Goal: Task Accomplishment & Management: Use online tool/utility

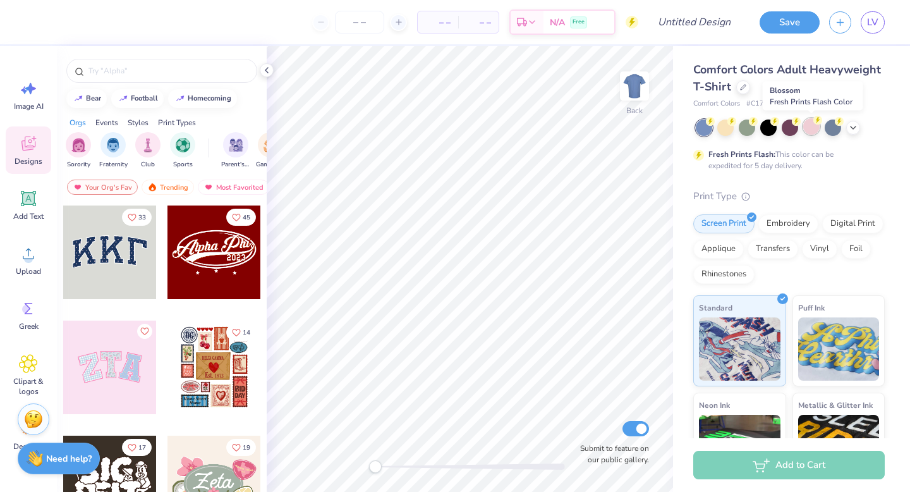
click at [806, 131] on div at bounding box center [811, 126] width 16 height 16
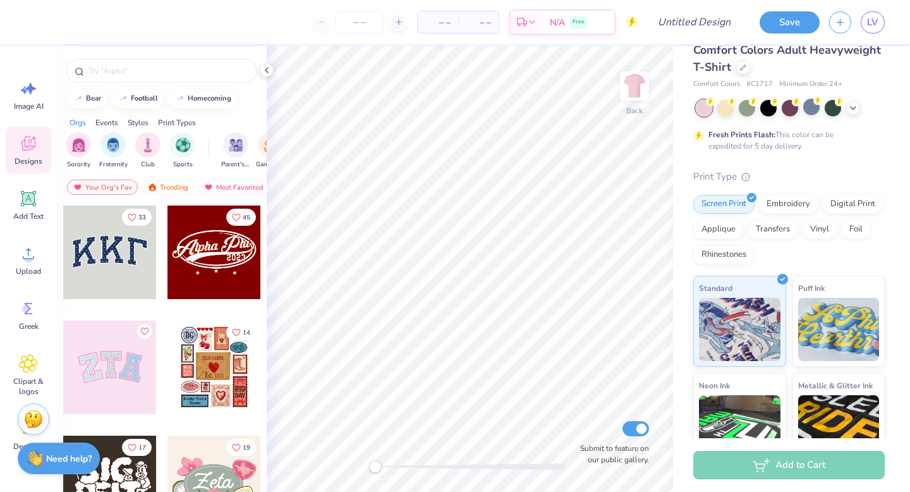
click at [221, 246] on div at bounding box center [214, 252] width 94 height 94
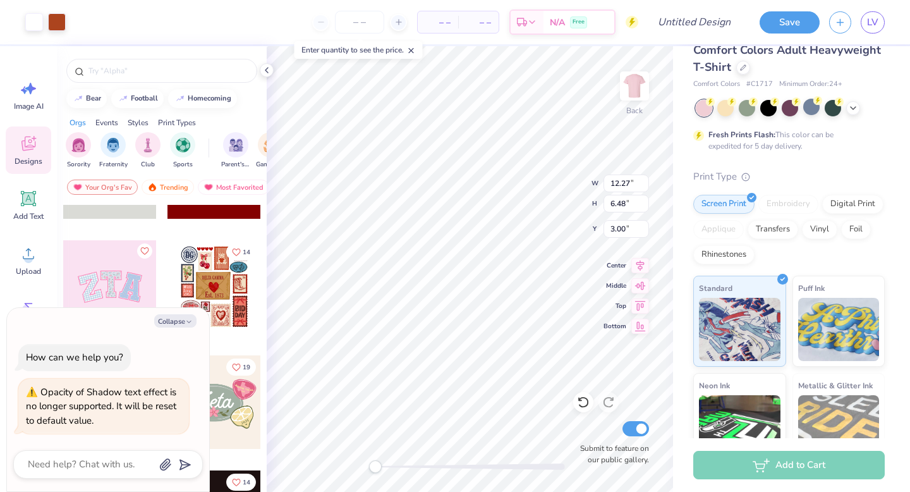
scroll to position [220, 0]
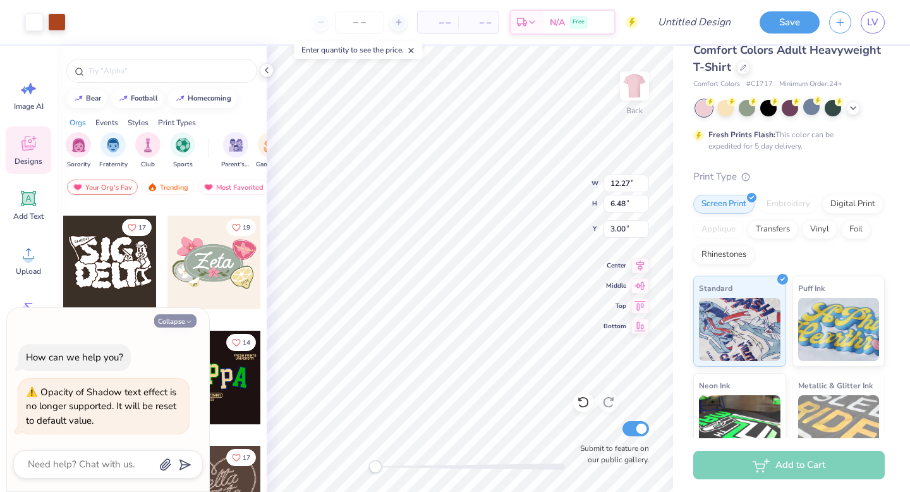
click at [188, 320] on icon "button" at bounding box center [189, 322] width 8 height 8
type textarea "x"
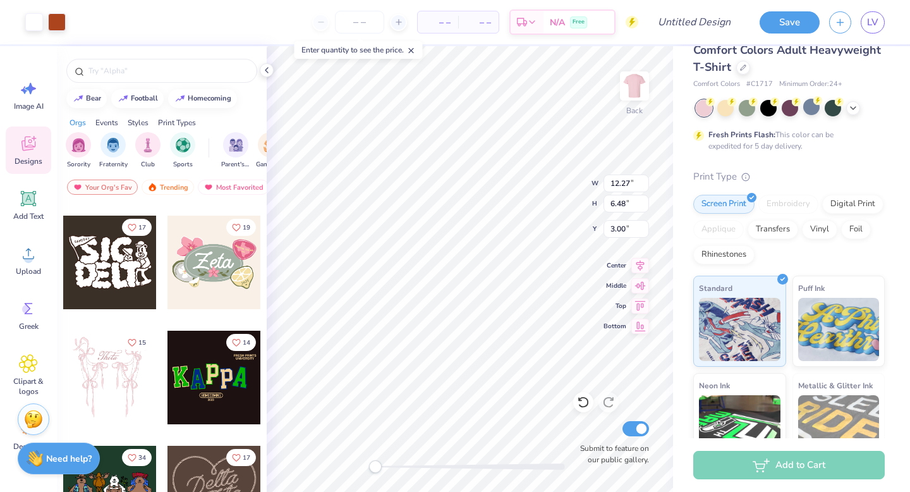
scroll to position [329, 0]
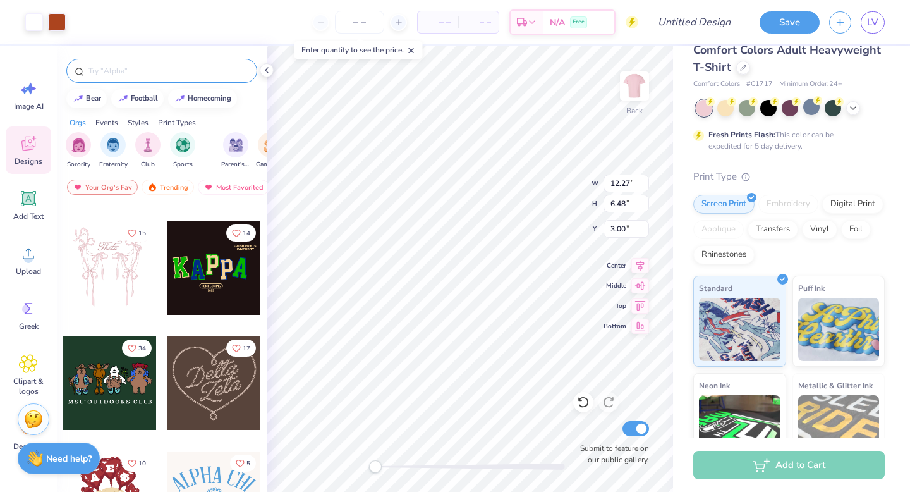
click at [130, 71] on input "text" at bounding box center [168, 70] width 162 height 13
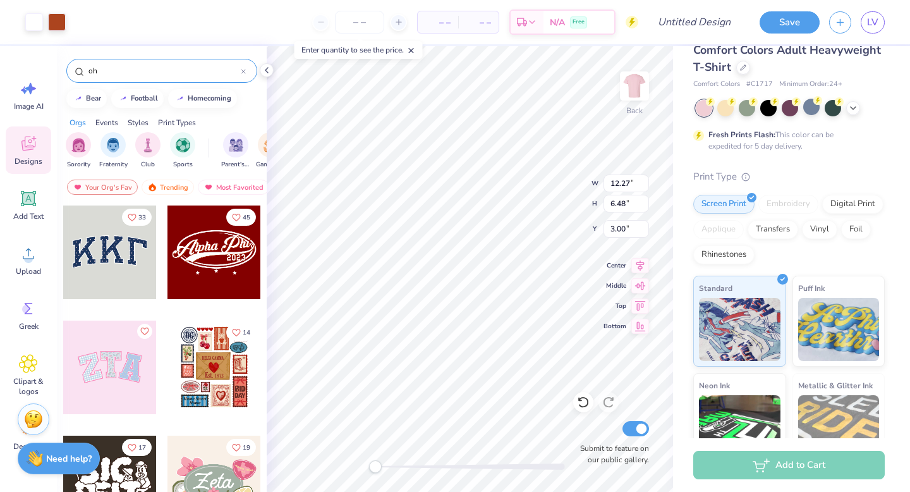
type input "o"
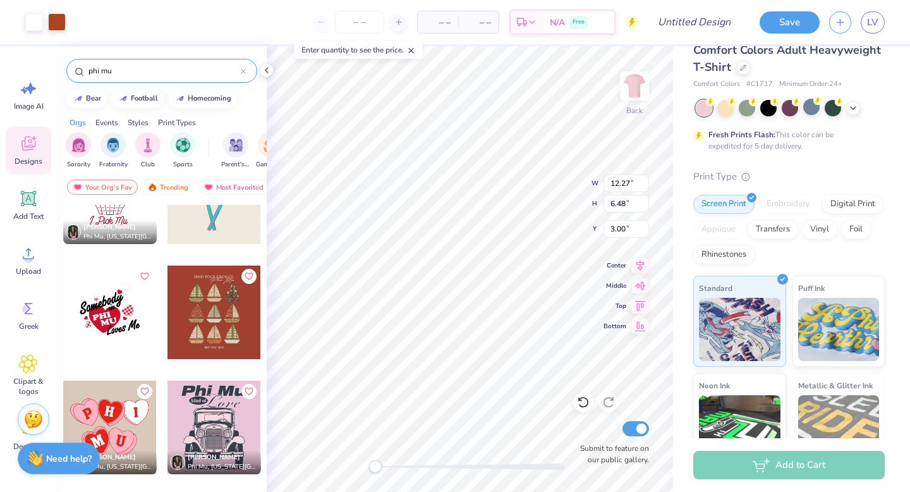
scroll to position [545, 0]
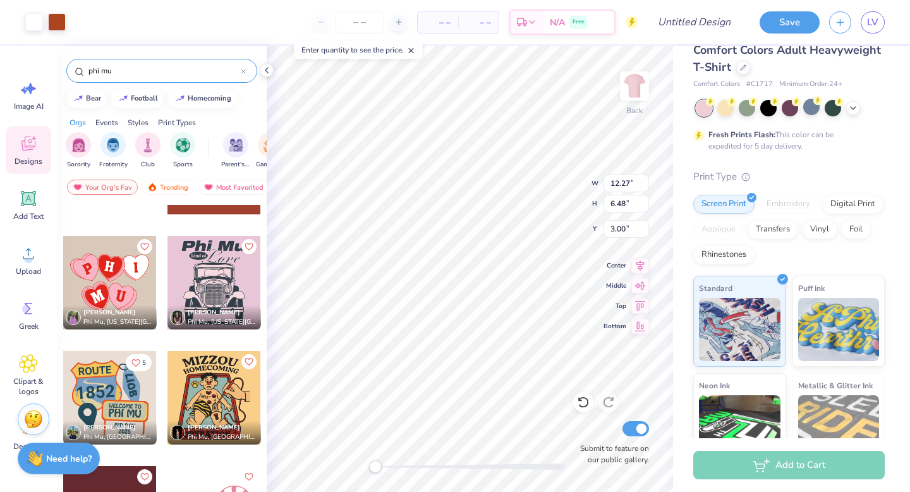
type input "phi mu"
click at [107, 280] on div at bounding box center [110, 283] width 94 height 94
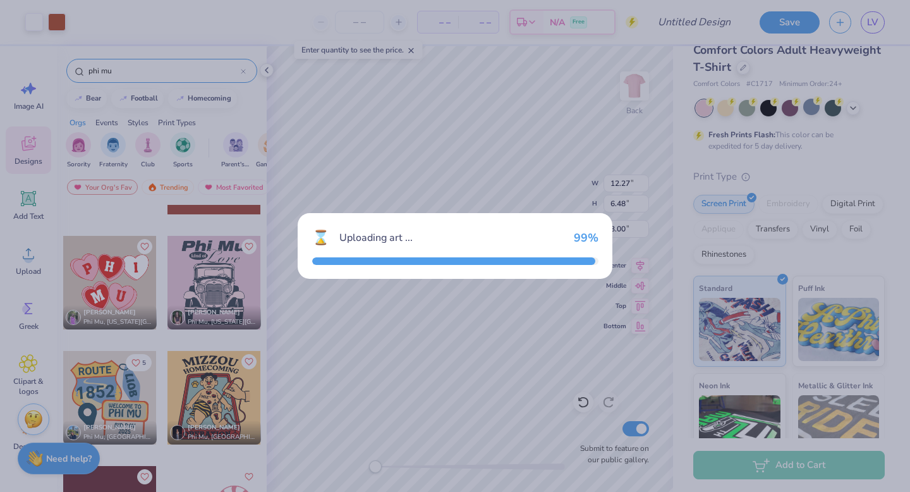
type input "9.64"
type input "7.11"
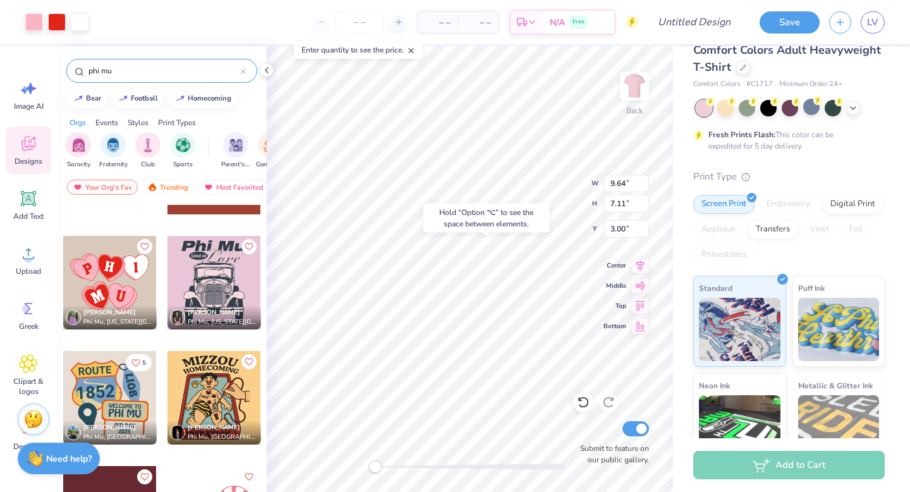
click at [477, 207] on div "Hold “Option ⌥” to see the space between elements." at bounding box center [486, 217] width 126 height 29
type input "12.27"
type input "6.48"
type input "3.08"
type input "2.27"
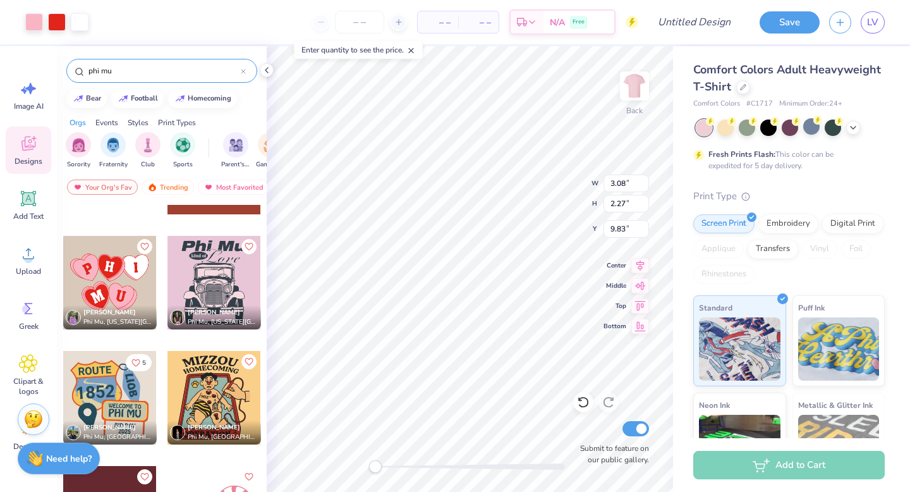
scroll to position [143, 0]
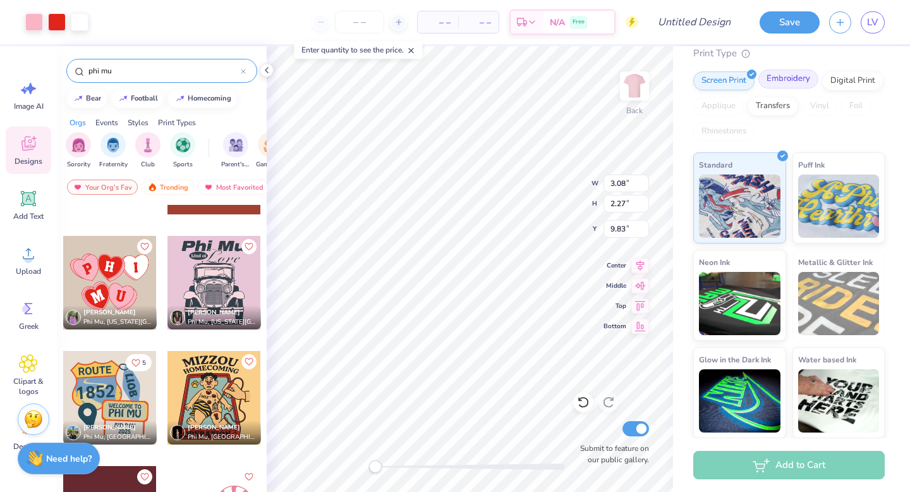
click at [777, 85] on div "Embroidery" at bounding box center [788, 79] width 60 height 19
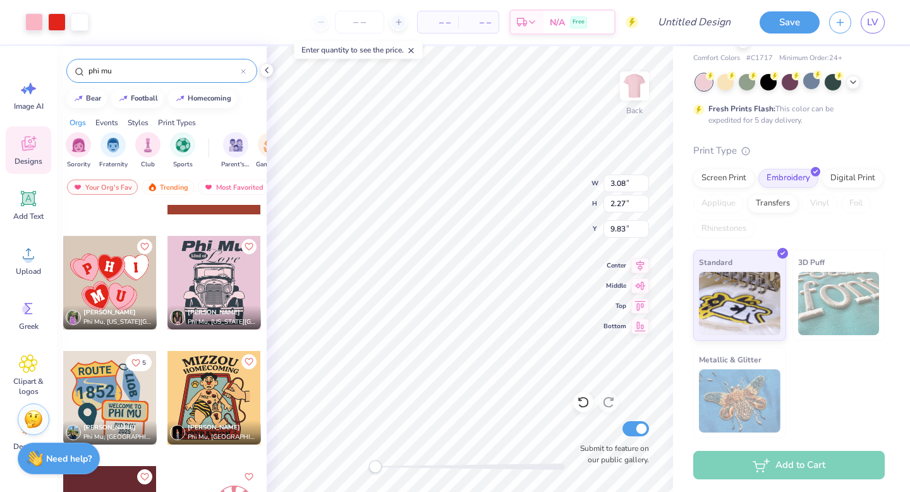
scroll to position [0, 0]
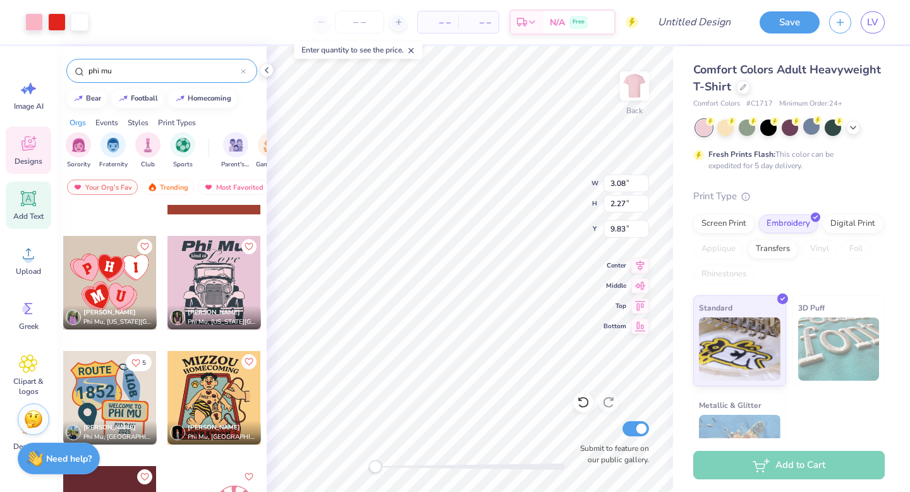
click at [23, 202] on icon at bounding box center [29, 199] width 12 height 12
type input "5.59"
type input "1.62"
type input "11.69"
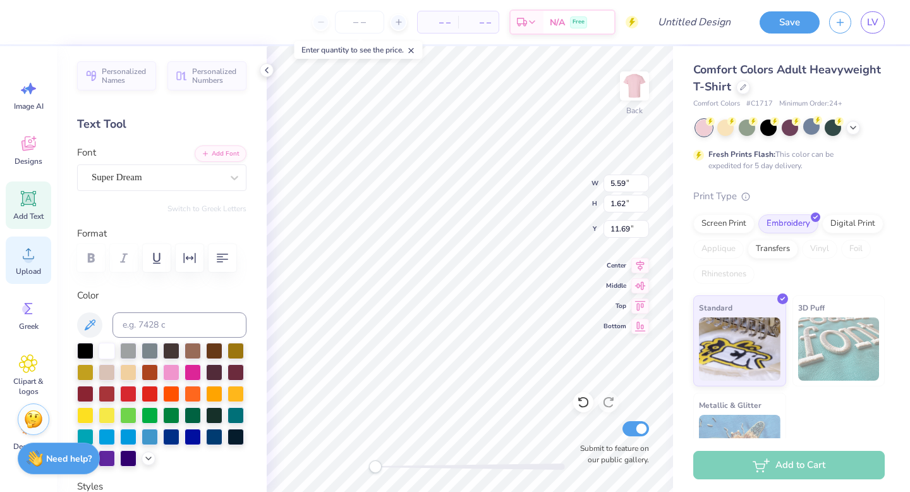
click at [30, 258] on icon at bounding box center [28, 253] width 11 height 11
click at [39, 369] on div "Clipart & logos" at bounding box center [28, 374] width 45 height 57
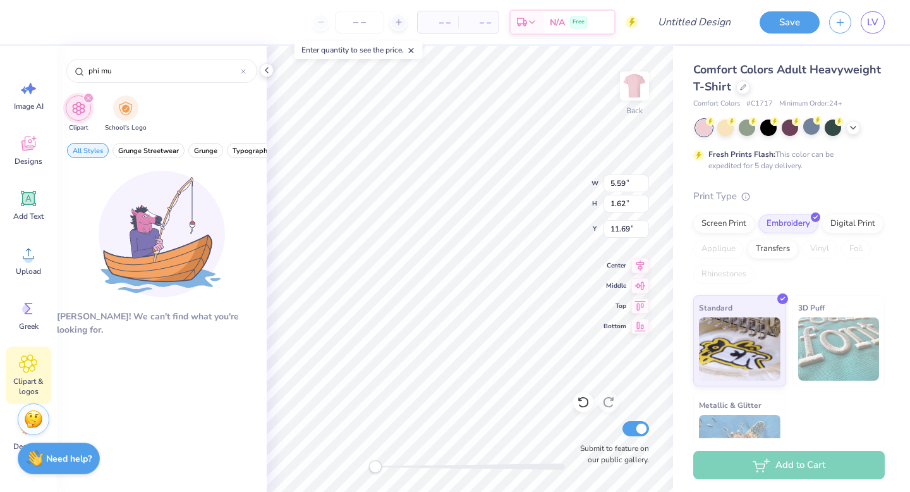
scroll to position [62, 0]
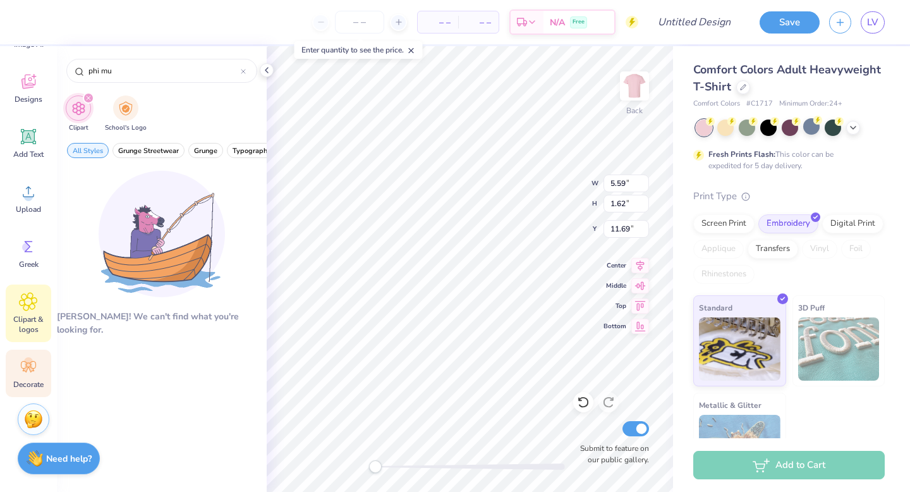
type input "phi mu"
click at [27, 395] on div "Decorate" at bounding box center [28, 372] width 45 height 47
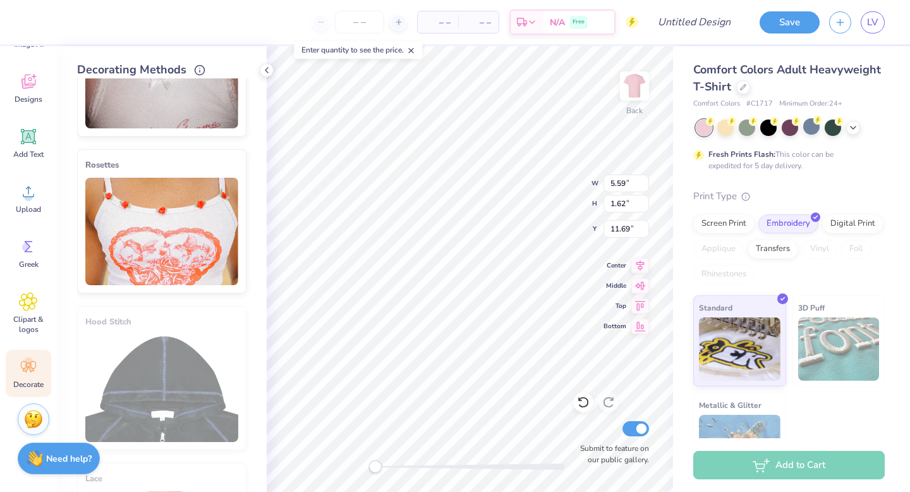
scroll to position [0, 0]
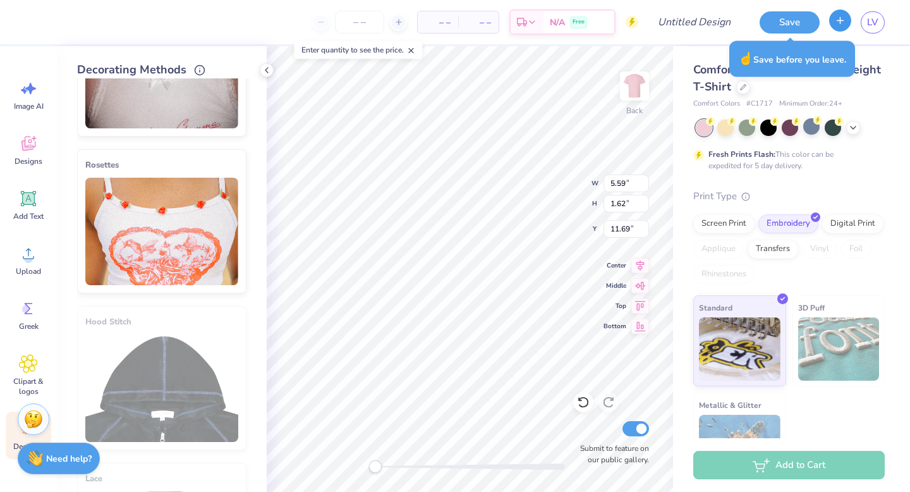
click at [839, 26] on button "button" at bounding box center [840, 20] width 22 height 22
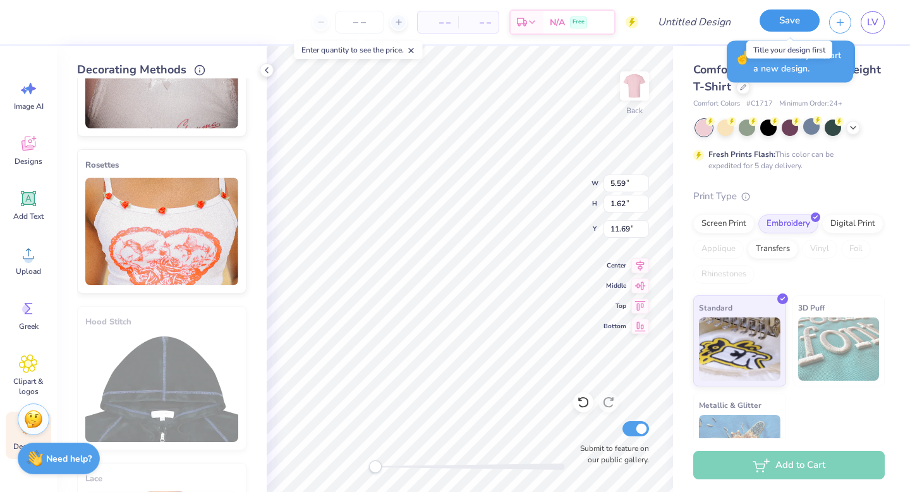
click at [792, 18] on button "Save" at bounding box center [790, 20] width 60 height 22
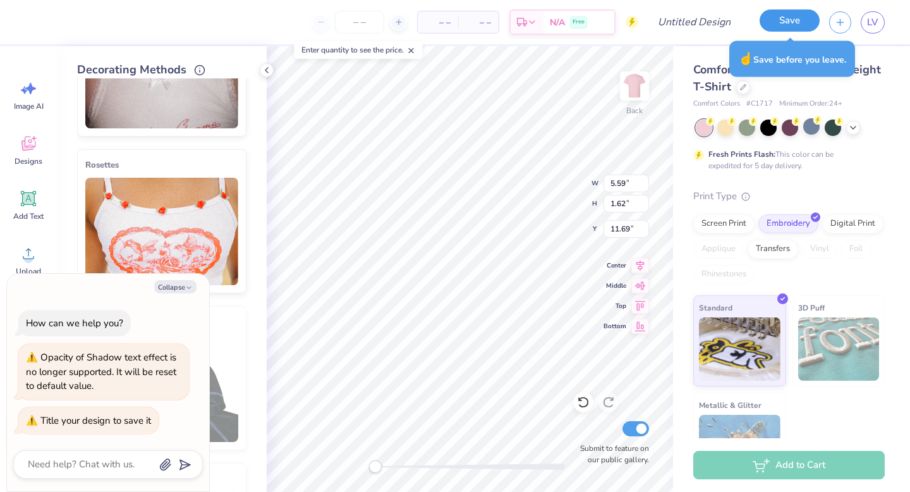
click at [785, 19] on button "Save" at bounding box center [790, 20] width 60 height 22
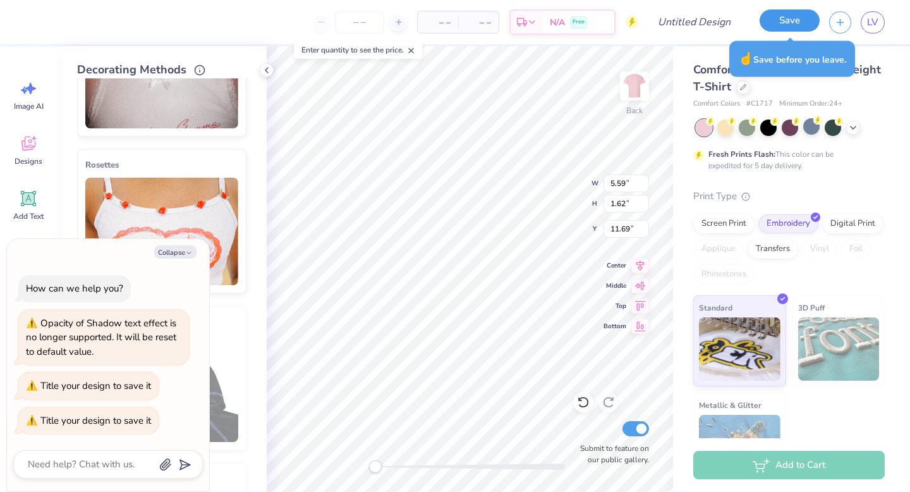
click at [785, 19] on button "Save" at bounding box center [790, 20] width 60 height 22
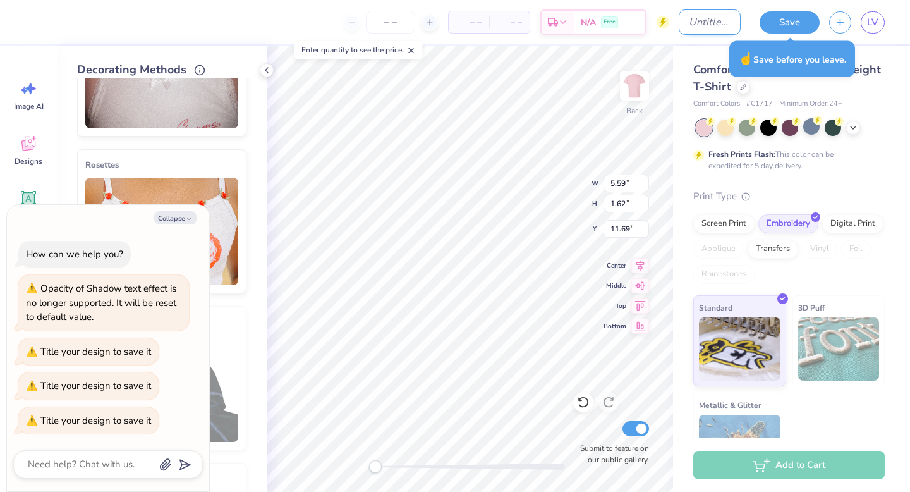
type textarea "x"
click at [681, 24] on input "Design Title" at bounding box center [710, 21] width 62 height 25
type input "p"
type textarea "x"
type input "ph"
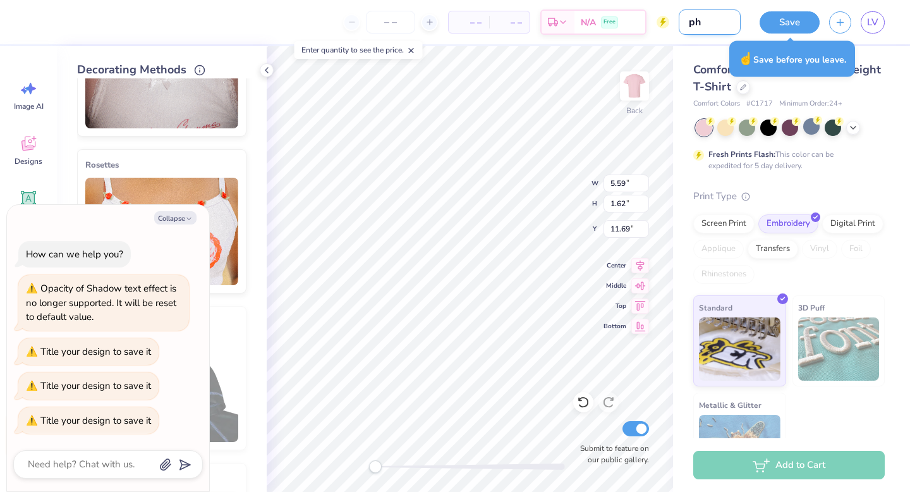
type textarea "x"
type input "phi"
type textarea "x"
type input "phi"
type textarea "x"
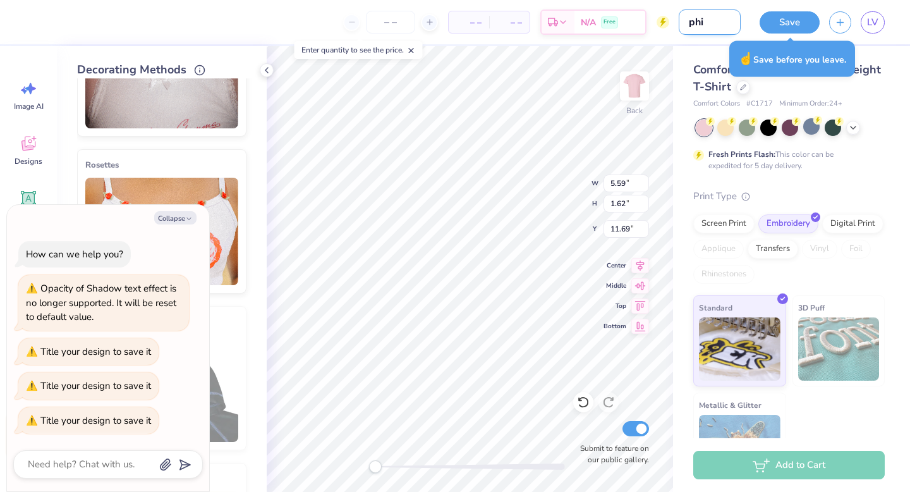
type input "phi m"
type textarea "x"
type input "phi mu"
type textarea "x"
type input "phi mu"
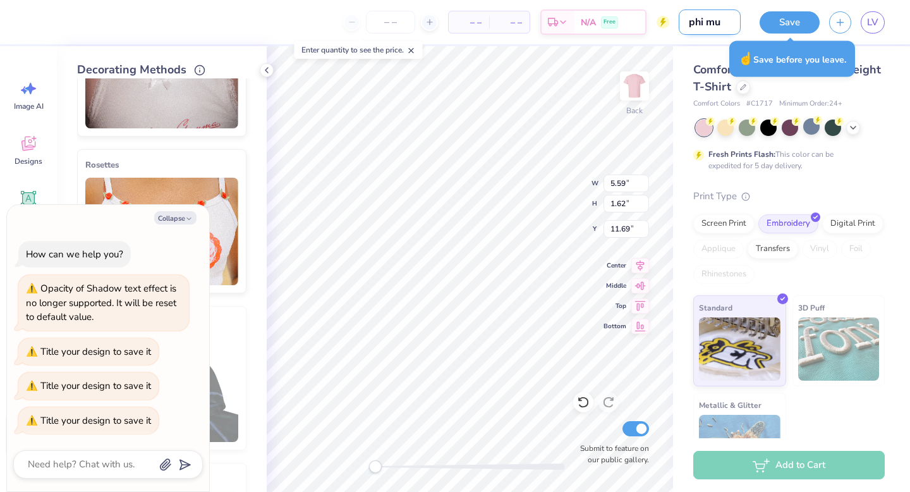
type textarea "x"
type input "phi mu 1"
type textarea "x"
type input "phi mu 1"
click at [803, 13] on button "Save" at bounding box center [790, 20] width 60 height 22
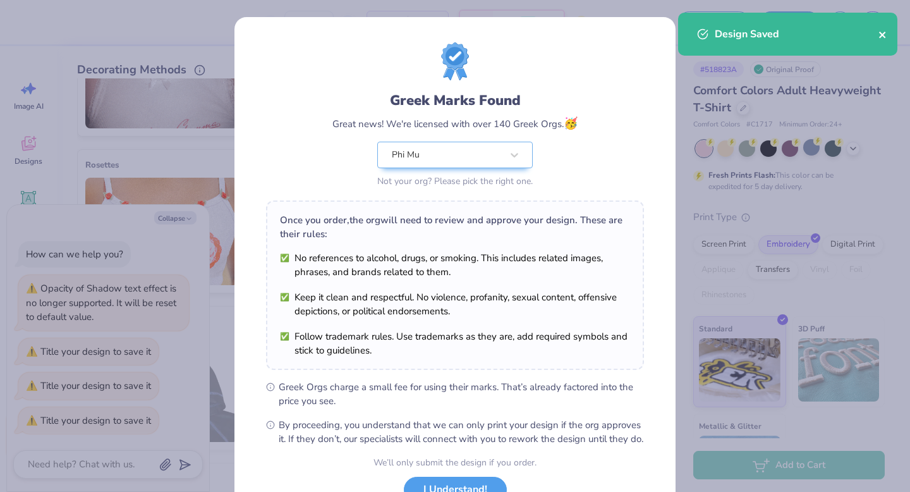
click at [882, 39] on icon "close" at bounding box center [882, 35] width 9 height 10
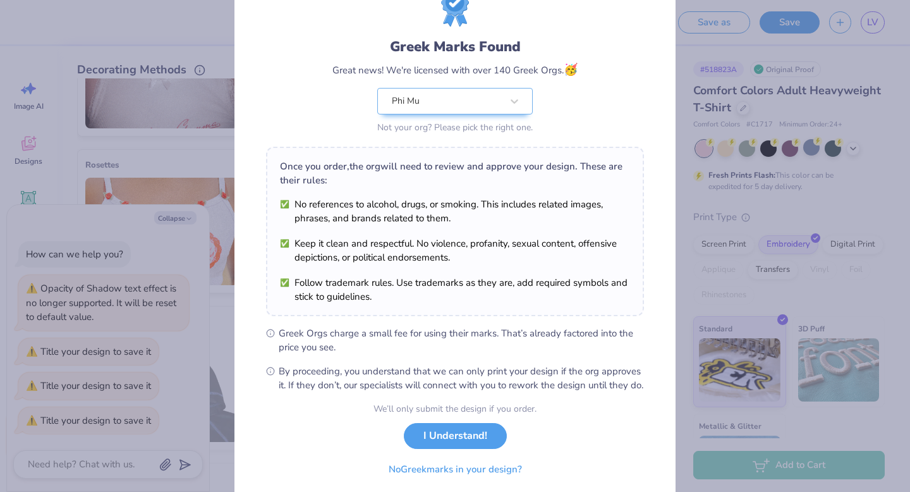
scroll to position [100, 0]
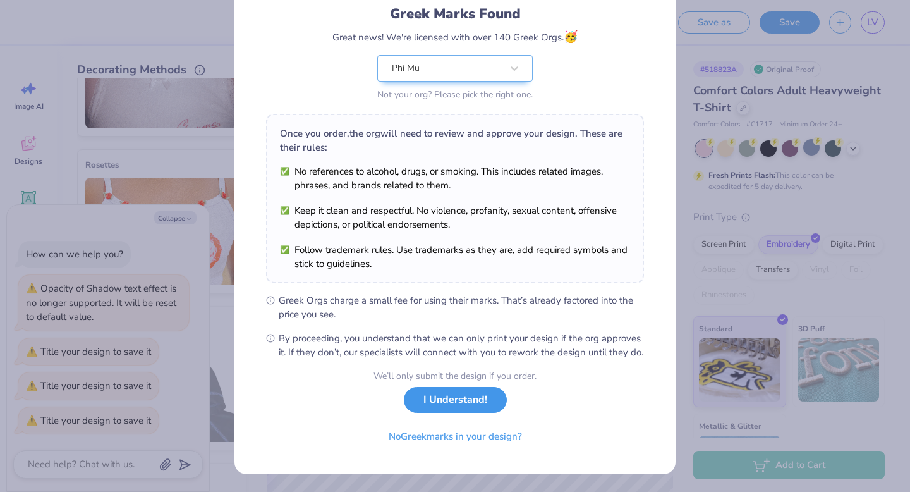
click at [465, 408] on button "I Understand!" at bounding box center [455, 400] width 103 height 26
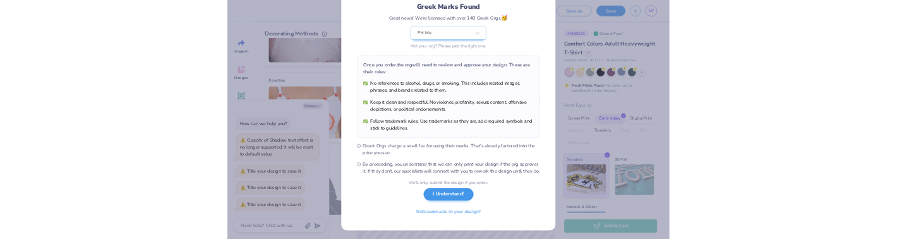
scroll to position [0, 0]
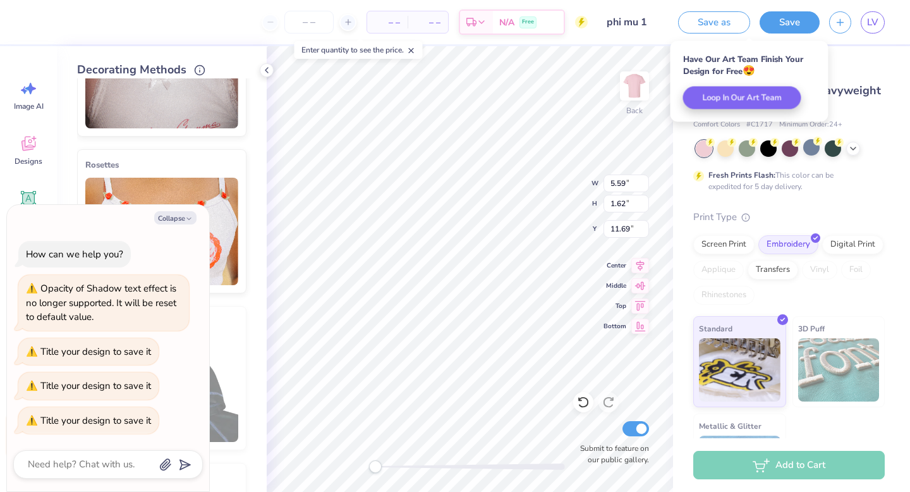
click at [885, 14] on div "Save as Save LV" at bounding box center [789, 22] width 241 height 44
click at [871, 16] on span "LV" at bounding box center [872, 22] width 11 height 15
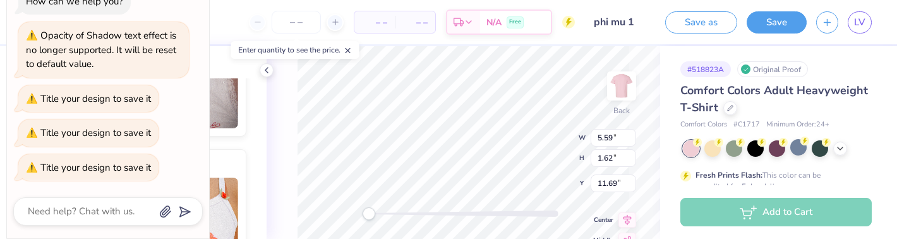
type textarea "x"
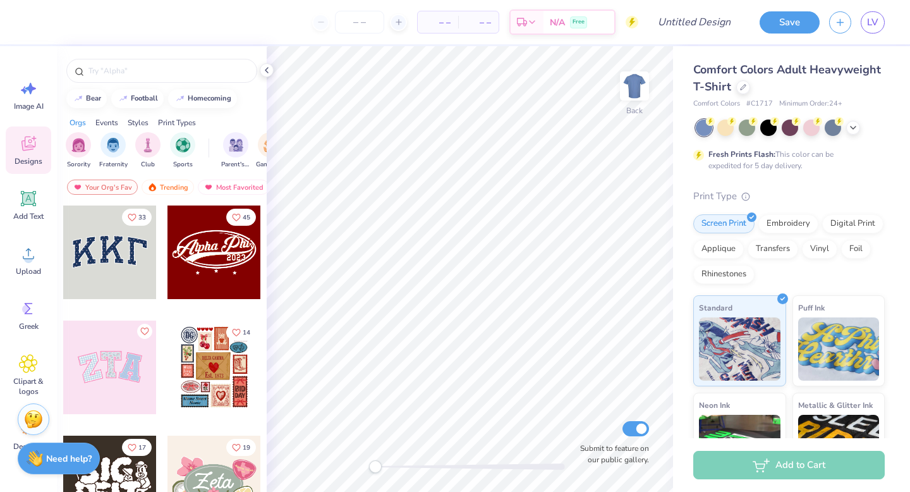
scroll to position [143, 0]
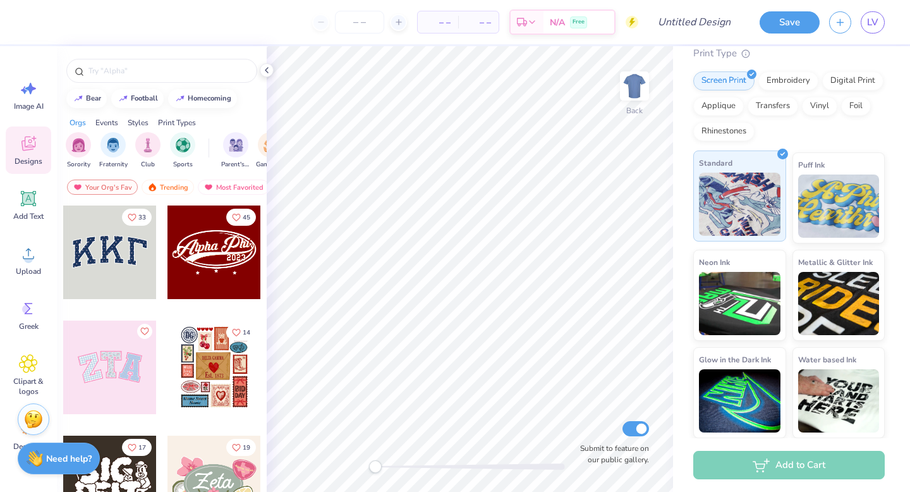
click at [763, 155] on div "Standard" at bounding box center [739, 195] width 93 height 91
click at [18, 158] on span "Designs" at bounding box center [29, 161] width 28 height 10
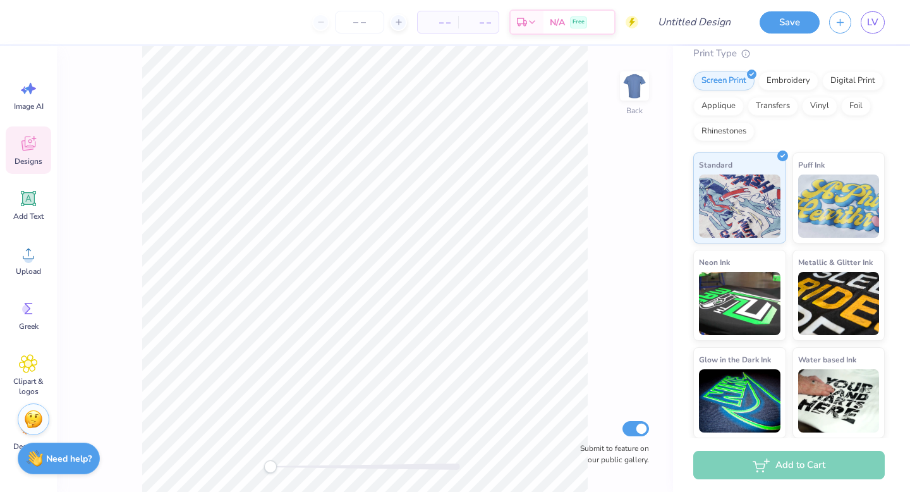
click at [28, 138] on icon at bounding box center [28, 143] width 19 height 19
click at [30, 138] on icon at bounding box center [28, 143] width 19 height 19
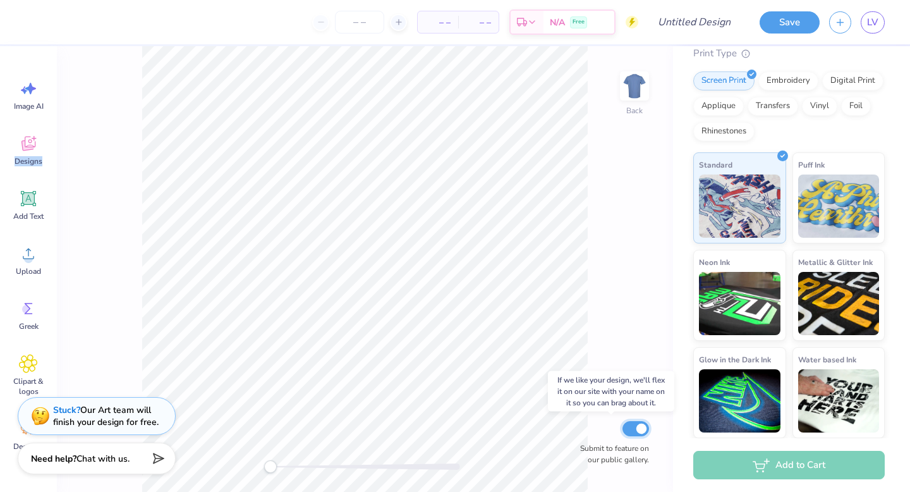
click at [632, 430] on input "Submit to feature on our public gallery." at bounding box center [635, 428] width 27 height 15
click at [636, 430] on input "Submit to feature on our public gallery." at bounding box center [635, 428] width 27 height 15
click at [640, 418] on div "Submit to feature on our public gallery." at bounding box center [611, 441] width 76 height 47
click at [641, 427] on input "Submit to feature on our public gallery." at bounding box center [635, 428] width 27 height 15
checkbox input "false"
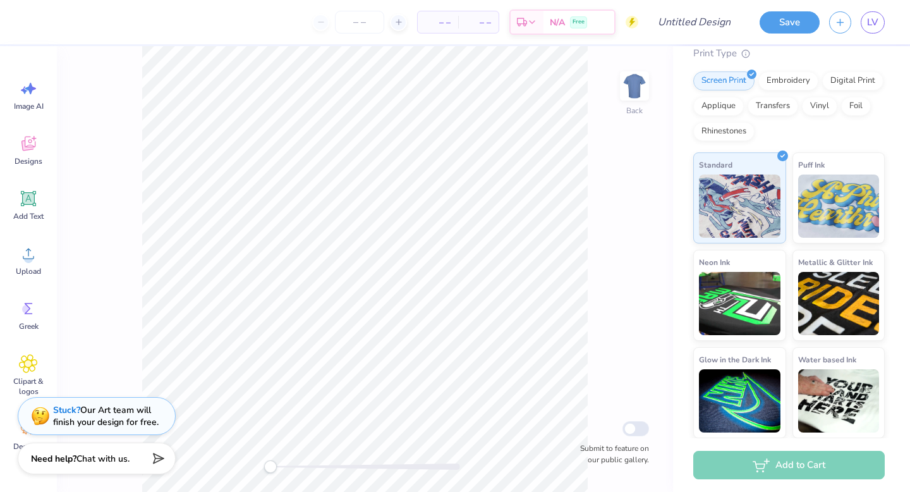
click at [711, 130] on div "Rhinestones" at bounding box center [723, 131] width 61 height 19
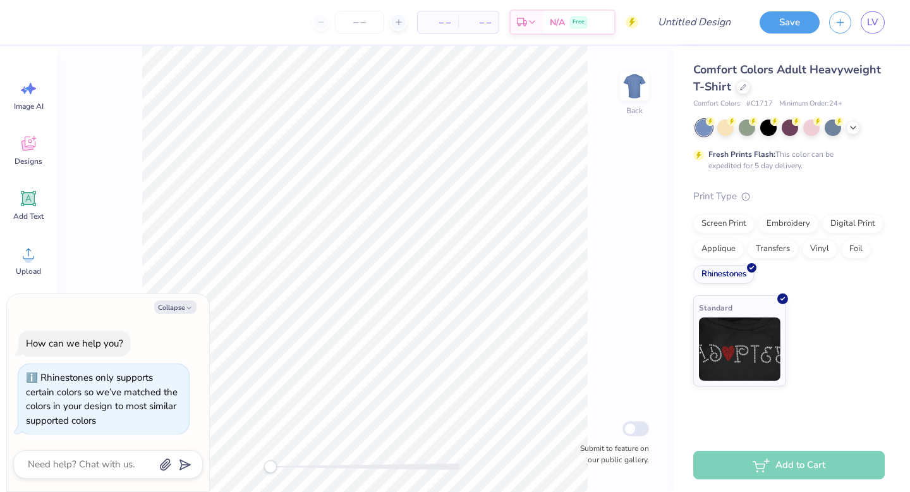
scroll to position [0, 0]
click at [886, 12] on div "Save LV" at bounding box center [830, 22] width 160 height 44
click at [869, 26] on span "LV" at bounding box center [872, 22] width 11 height 15
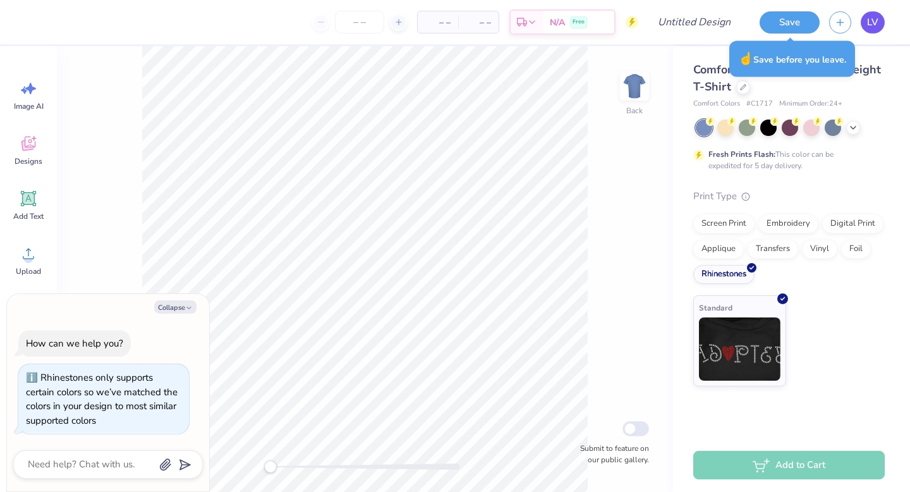
type textarea "x"
